Goal: Transaction & Acquisition: Obtain resource

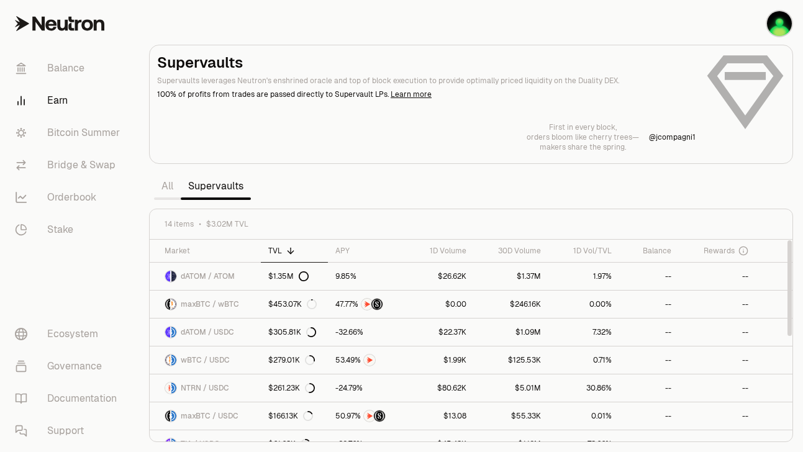
click at [502, 101] on div "Supervaults Supervaults leverages Neutron's enshrined oracle and top of block e…" at bounding box center [471, 102] width 628 height 99
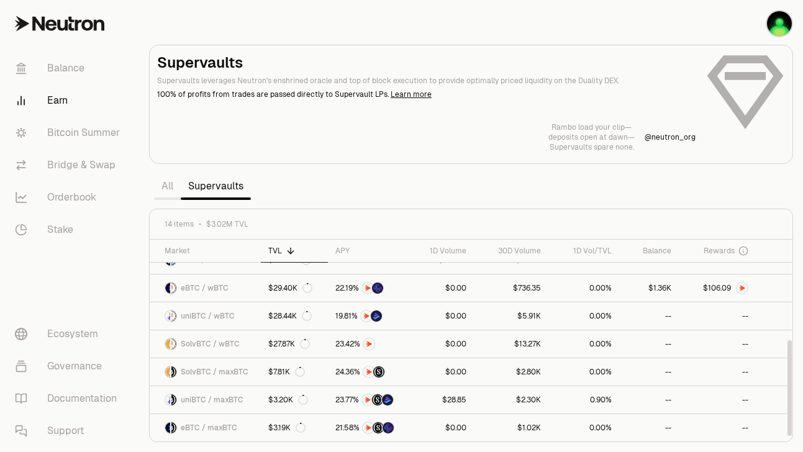
click at [171, 189] on link "All" at bounding box center [167, 186] width 27 height 25
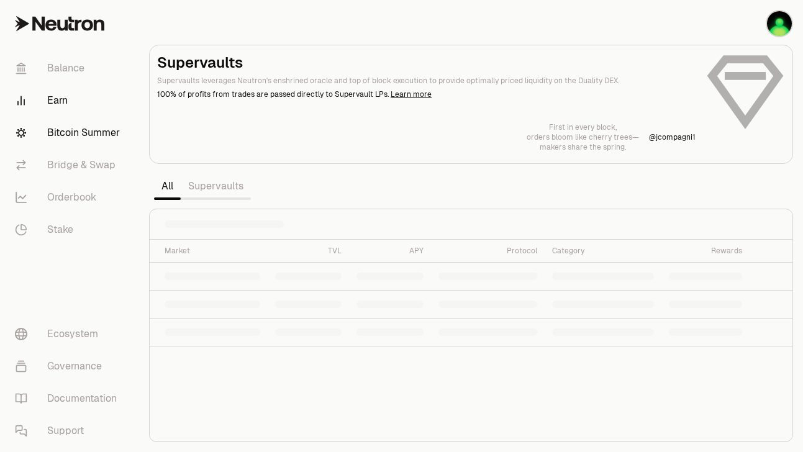
click at [84, 128] on link "Bitcoin Summer" at bounding box center [69, 133] width 129 height 32
